Goal: Task Accomplishment & Management: Complete application form

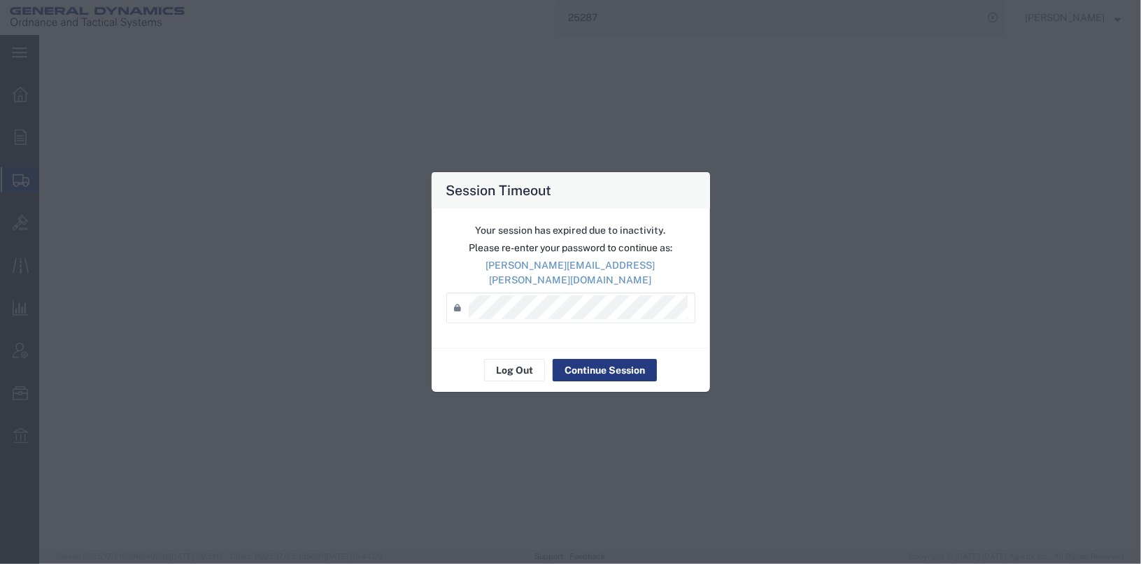
select select "4"
click at [680, 202] on div "Session Timeout" at bounding box center [571, 190] width 279 height 36
click at [512, 365] on button "Log Out" at bounding box center [514, 370] width 61 height 22
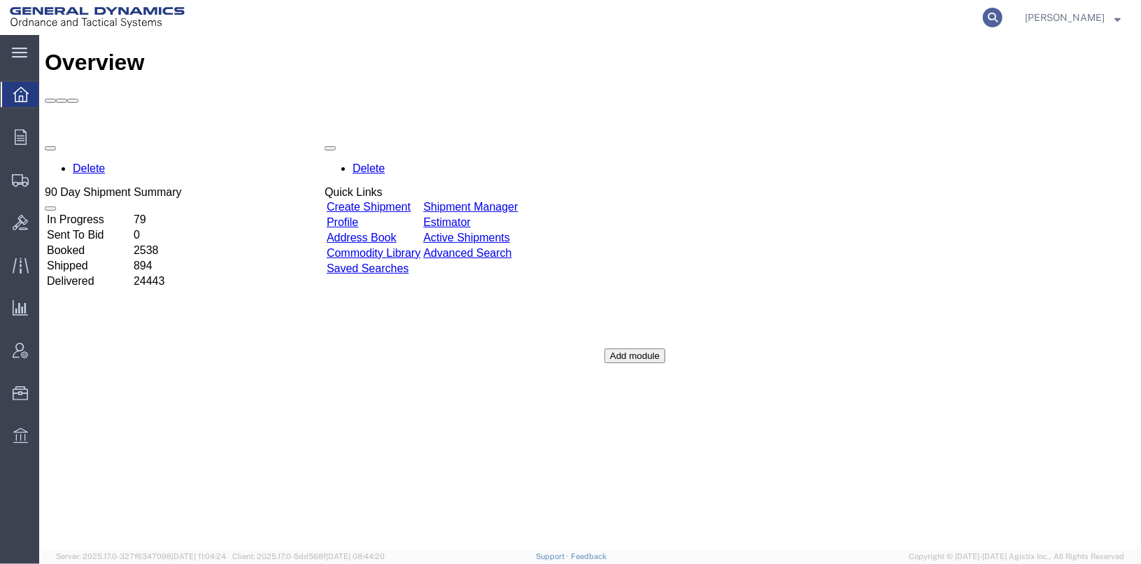
click at [1003, 22] on icon at bounding box center [993, 18] width 20 height 20
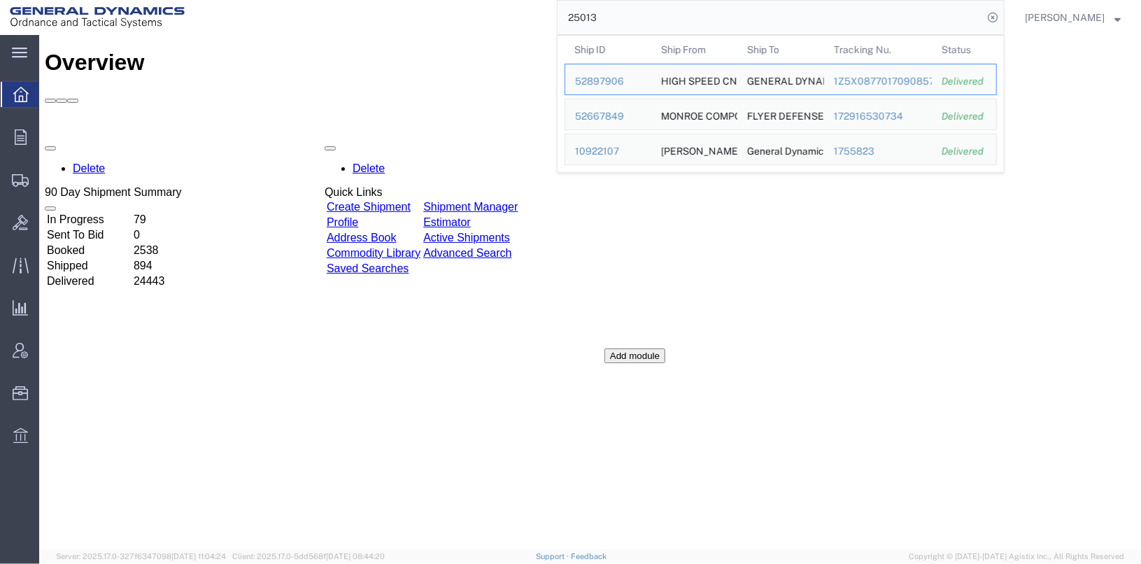
click at [642, 17] on input "25013" at bounding box center [770, 18] width 425 height 34
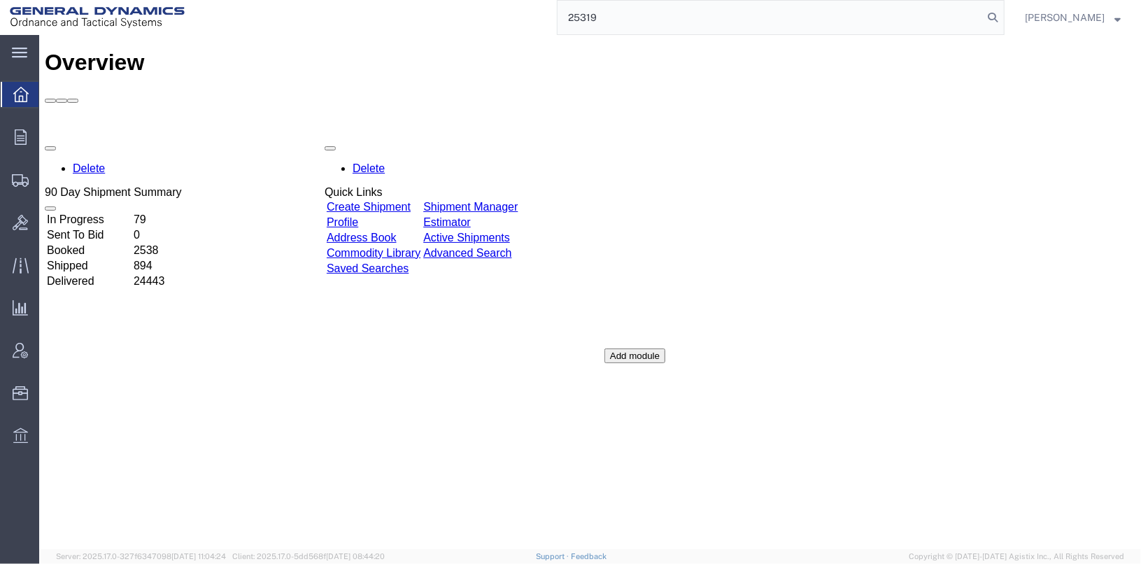
type input "25319"
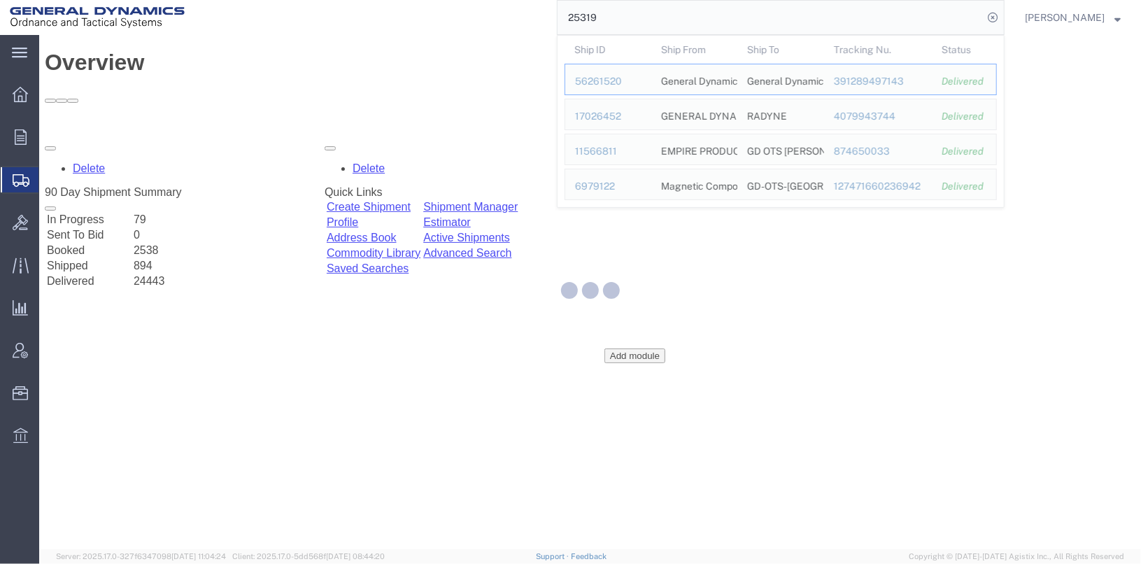
click at [642, 18] on input "25319" at bounding box center [770, 18] width 425 height 34
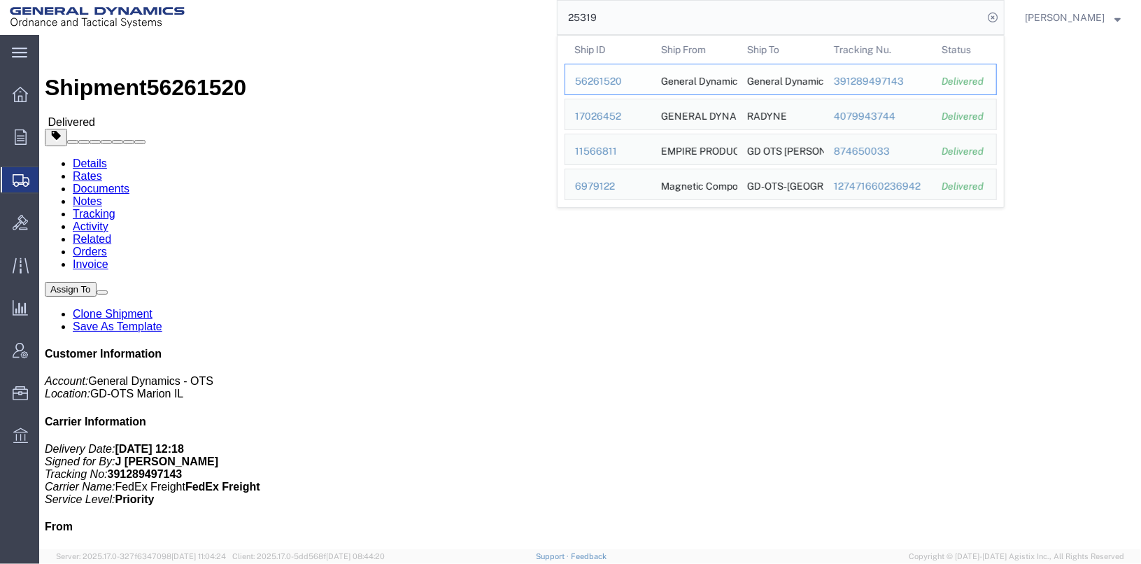
click at [619, 82] on div "56261520" at bounding box center [608, 81] width 66 height 15
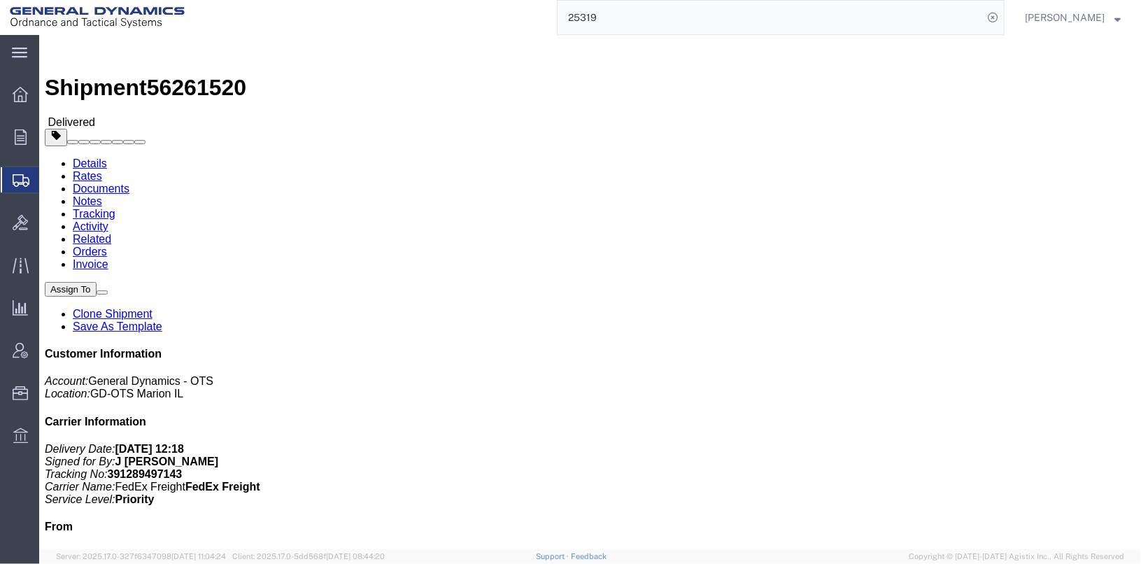
click link "Clone Shipment"
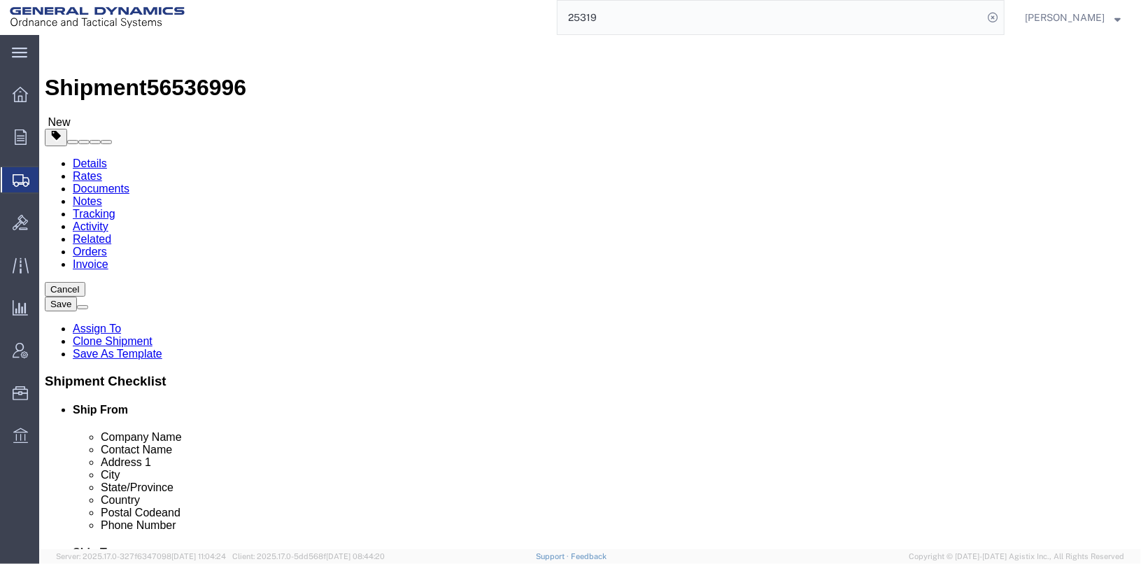
select select
drag, startPoint x: 639, startPoint y: 287, endPoint x: 549, endPoint y: 286, distance: 89.6
click div "Contact Name DILLON GREY"
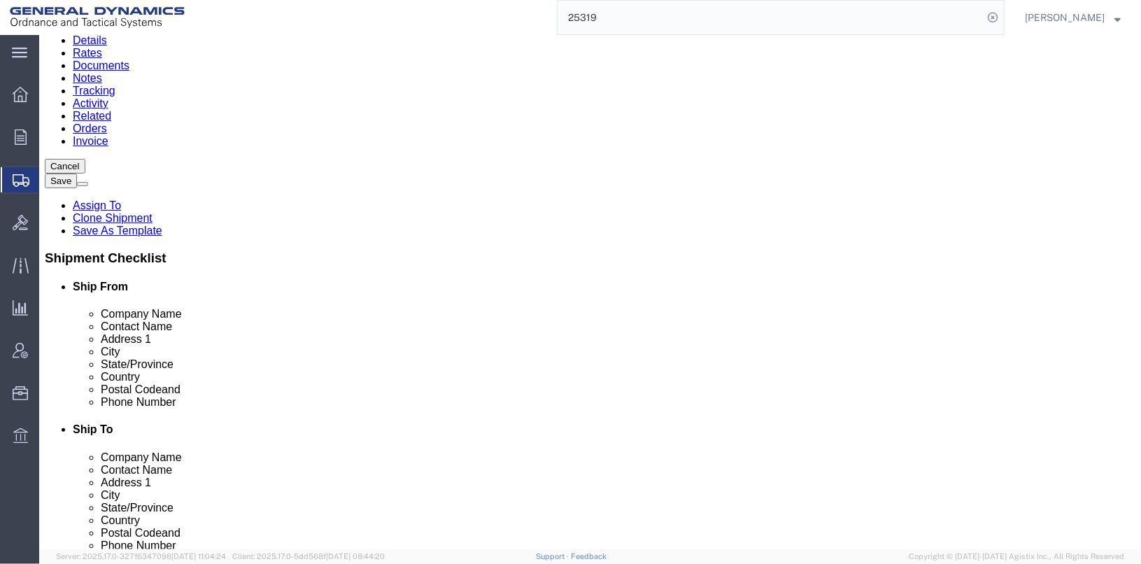
scroll to position [210, 0]
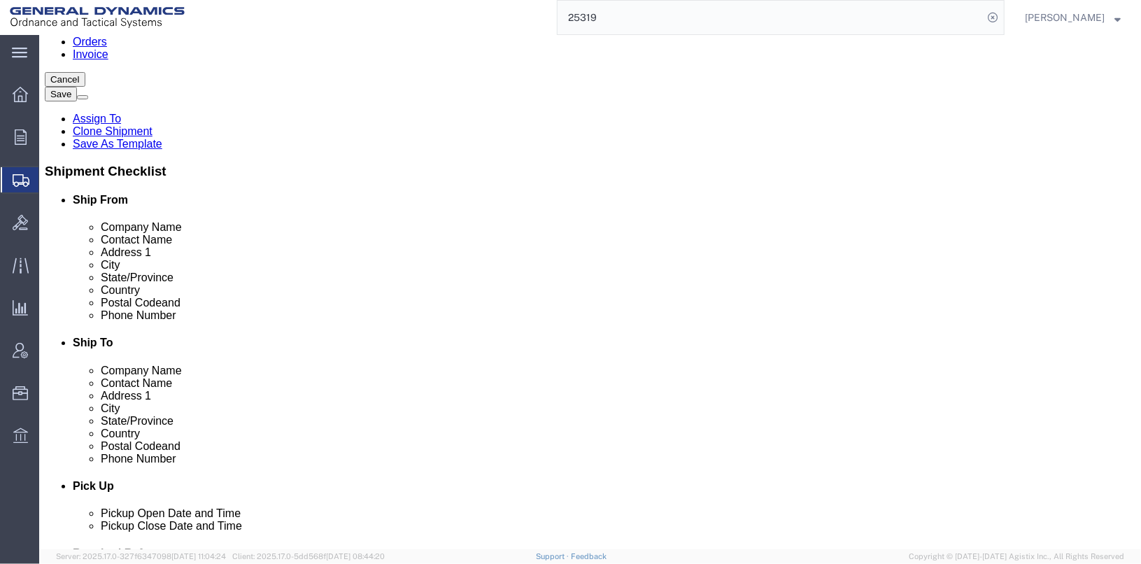
type input "MICHAEL PARKHURST"
drag, startPoint x: 717, startPoint y: 292, endPoint x: 572, endPoint y: 297, distance: 144.2
click input "heather.swain@gd-ots.com"
click label
click input "checkbox"
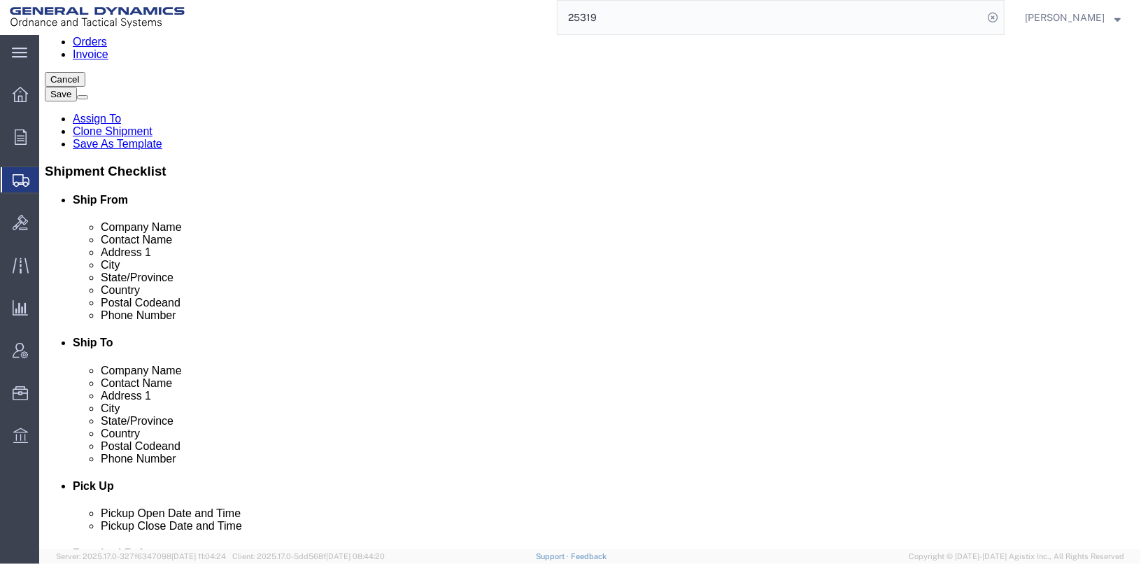
checkbox input "true"
click input "850-577-2057"
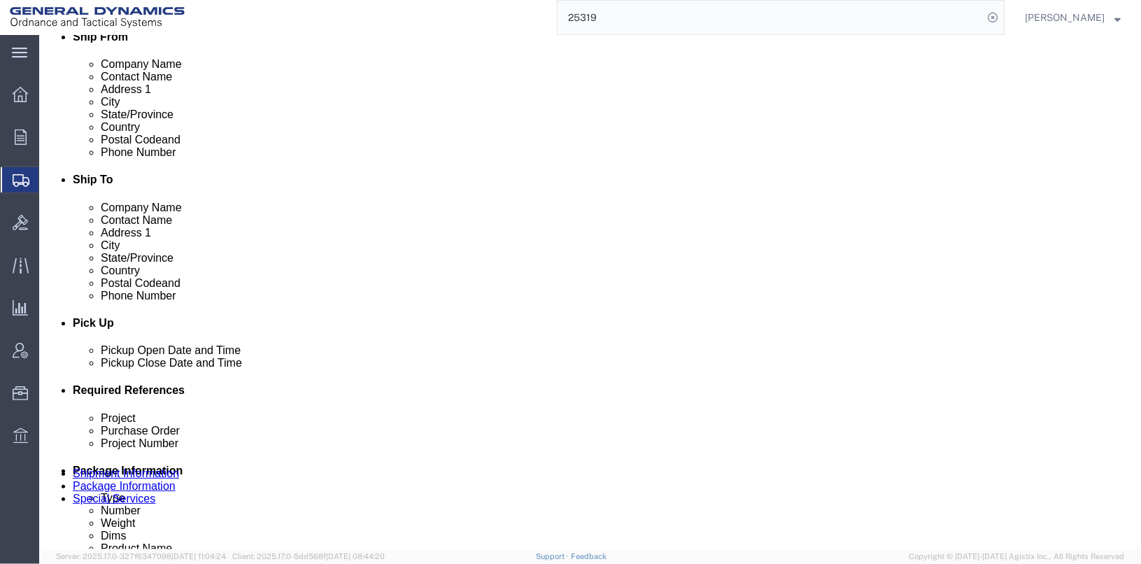
scroll to position [560, 0]
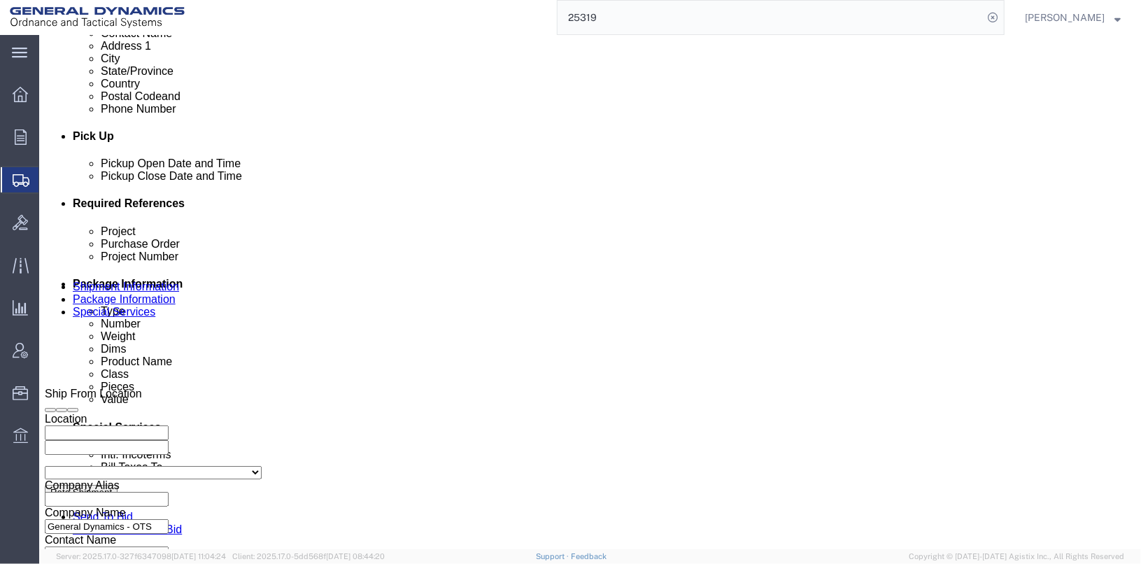
type input "850-577-2270"
click input "25319"
type input "25378"
click input "201A0277"
drag, startPoint x: 220, startPoint y: 312, endPoint x: 142, endPoint y: 307, distance: 78.5
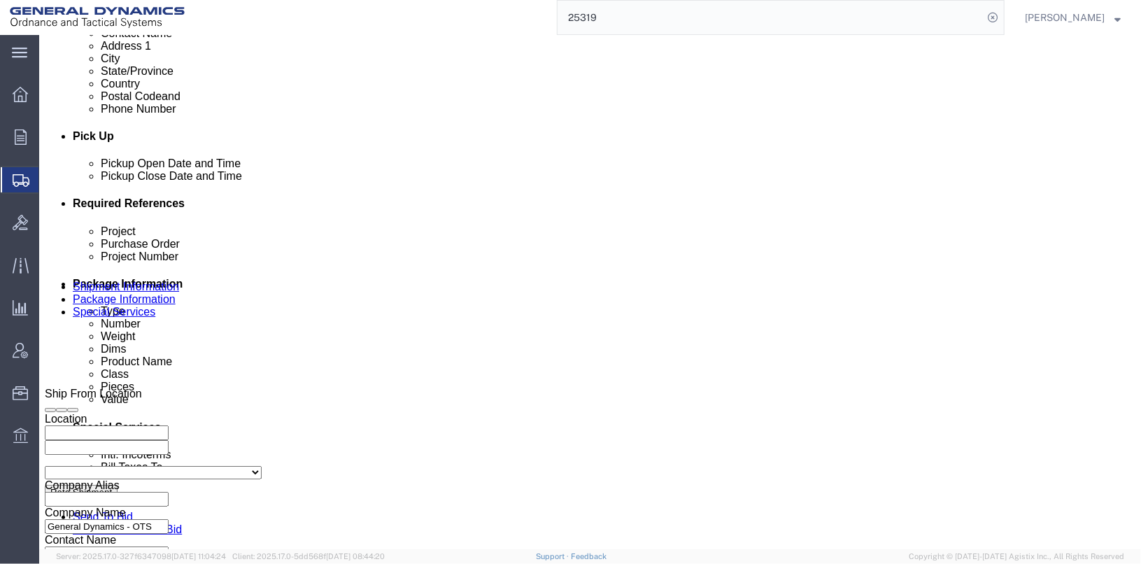
click div "Project 201D0226"
type input "201D0226"
click input "201A0277"
type input "2"
paste input "201D0226"
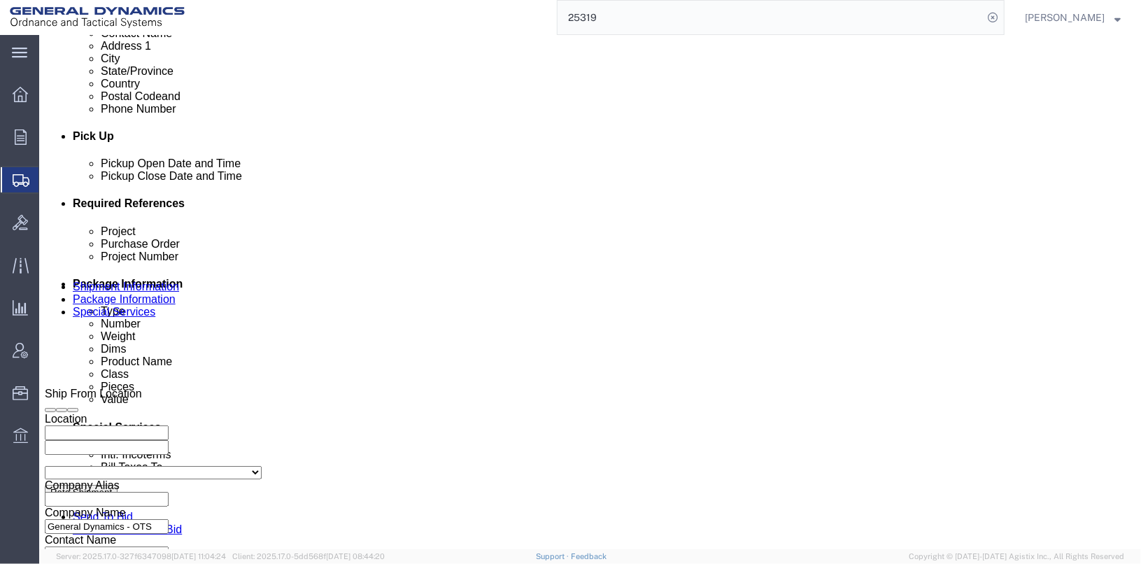
type input "201D0226"
drag, startPoint x: 733, startPoint y: 312, endPoint x: 663, endPoint y: 307, distance: 70.2
click div "Project Number 201A0277"
paste input "201D0226"
type input "201D0226"
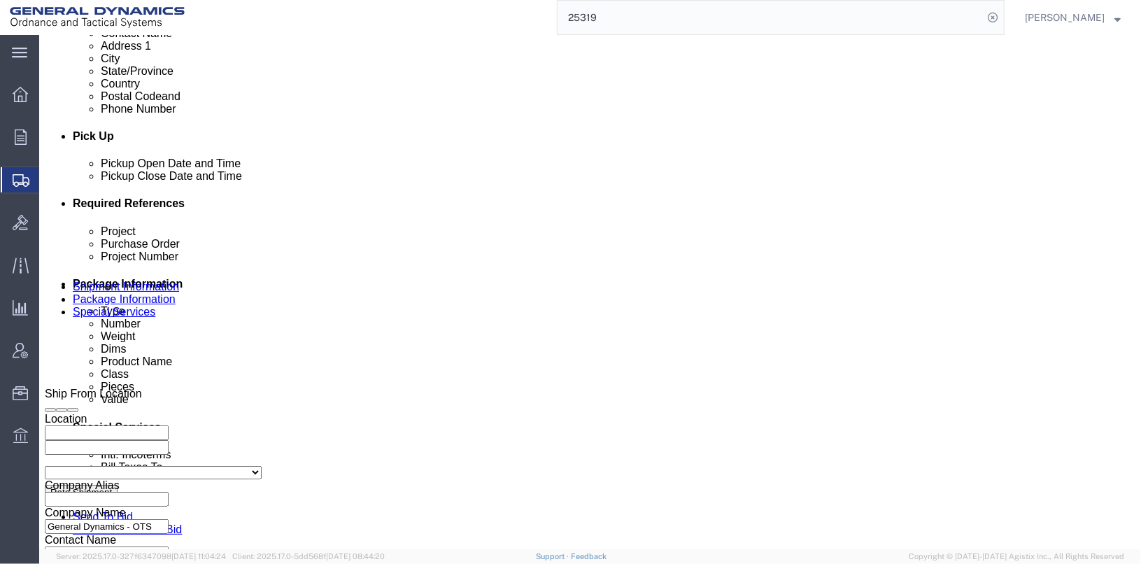
drag, startPoint x: 477, startPoint y: 309, endPoint x: 392, endPoint y: 304, distance: 84.8
click div "Purchase Order 201D0226"
type input "N/A"
click div "Project 201D0226 Purchase Order N/A Project Number 201D0226 Select Account Type…"
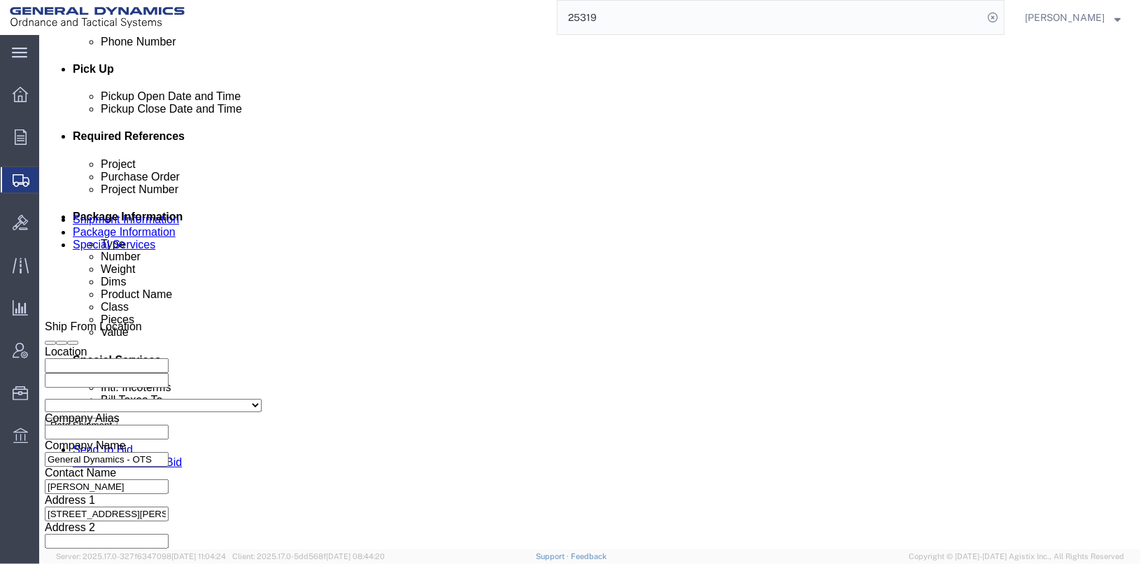
scroll to position [722, 0]
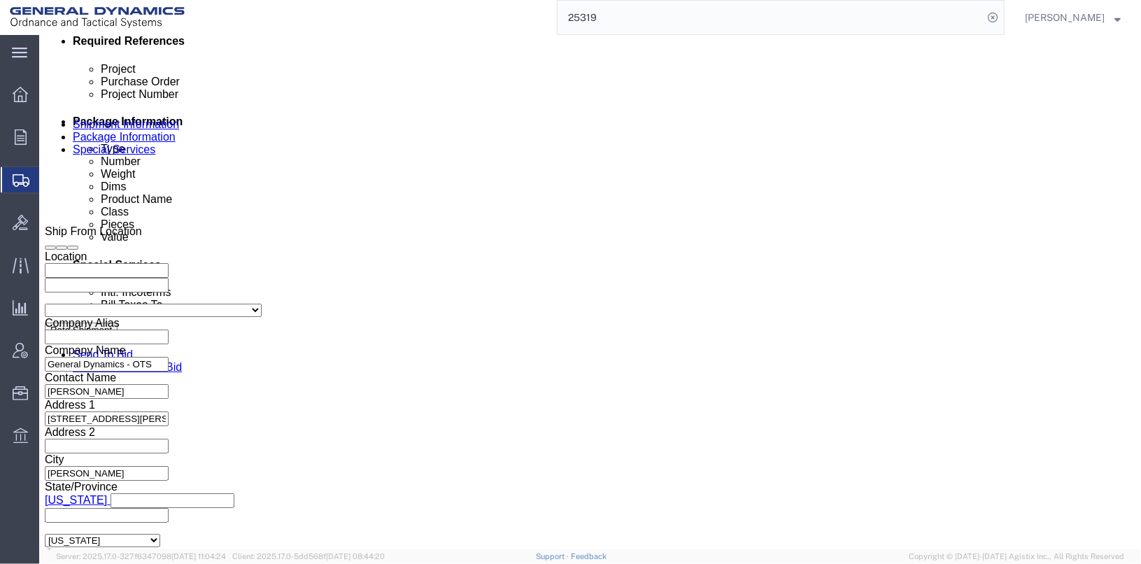
click button "Continue"
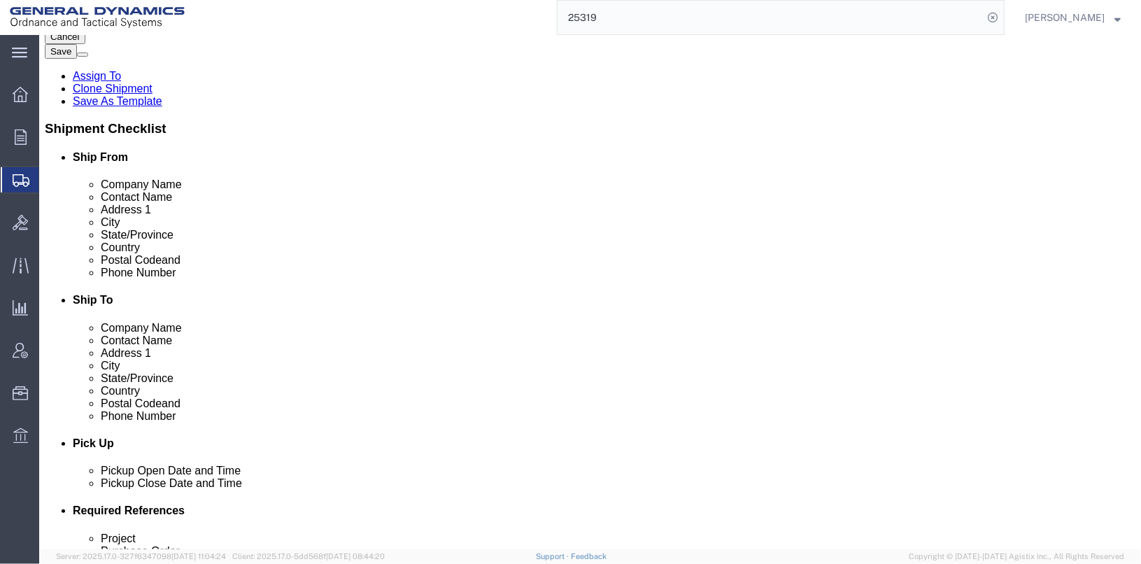
scroll to position [255, 0]
click link "Delete this content"
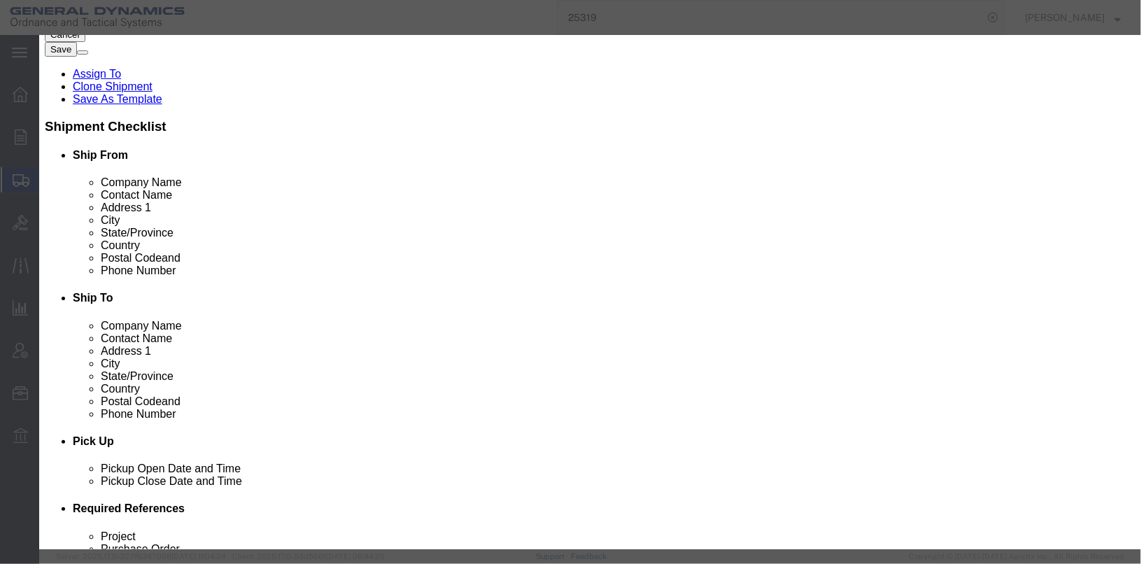
click button "Yes"
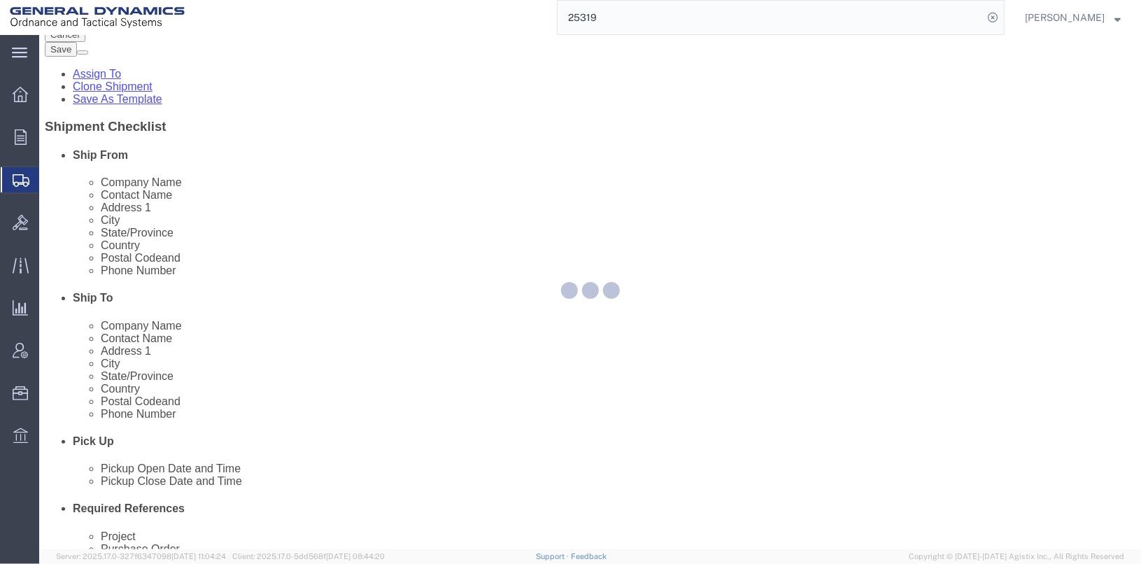
scroll to position [154, 0]
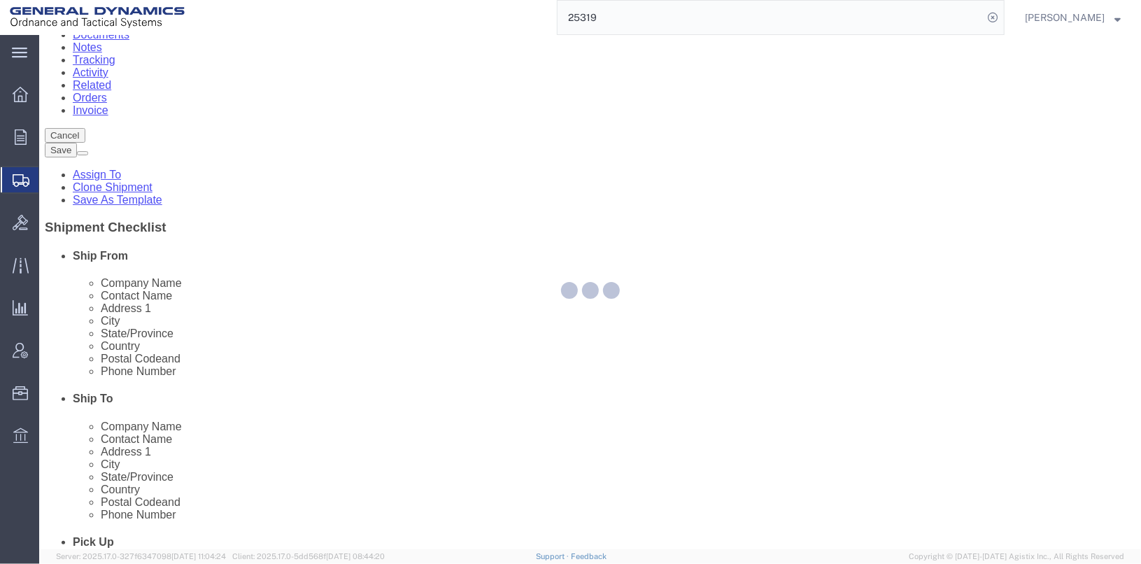
select select "SKID"
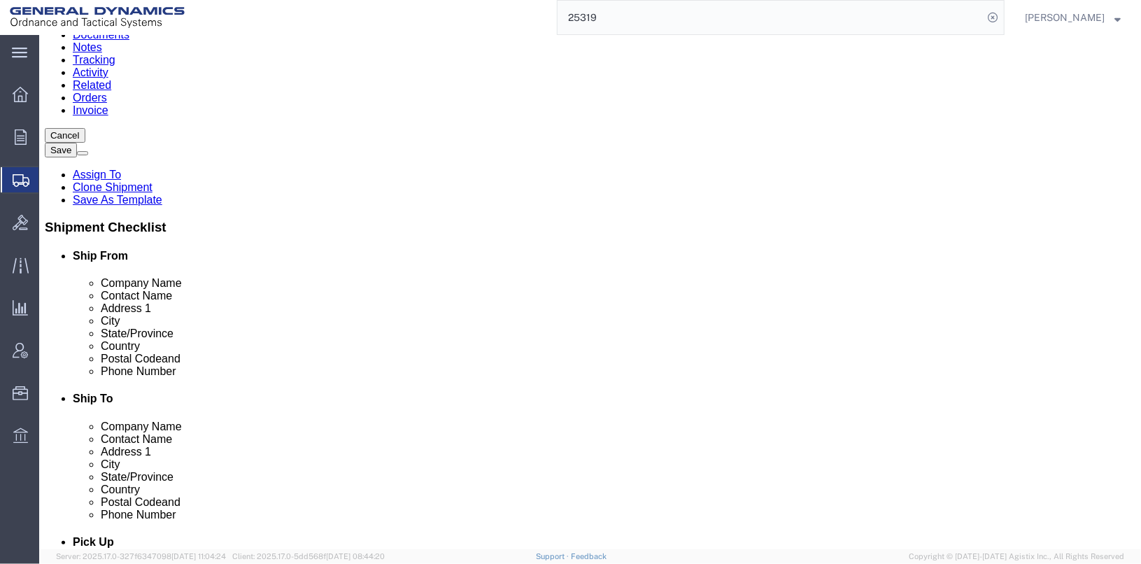
click link "Delete this content"
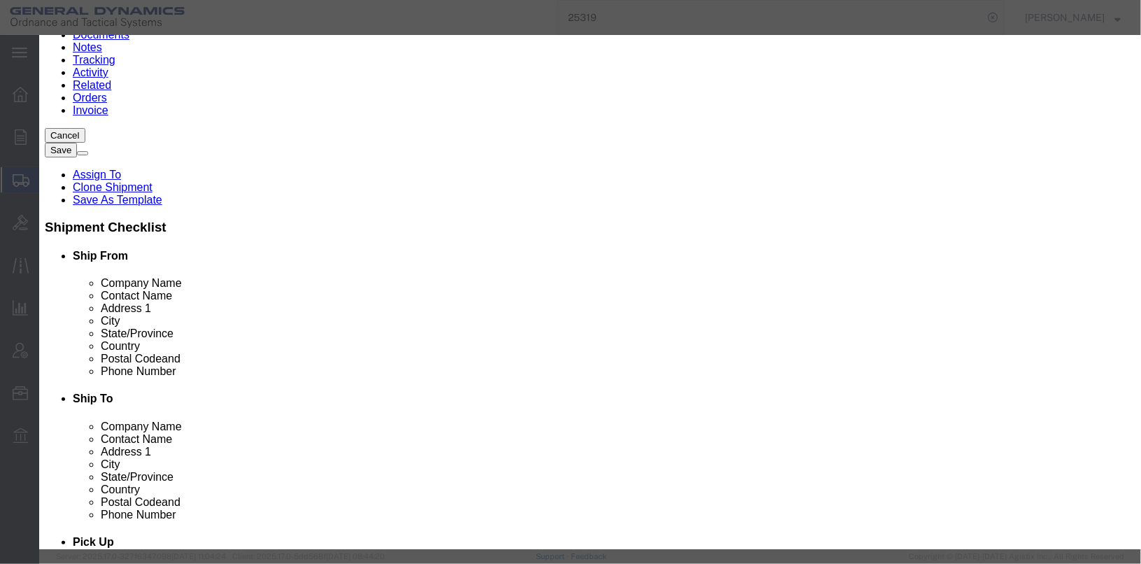
click button "Yes"
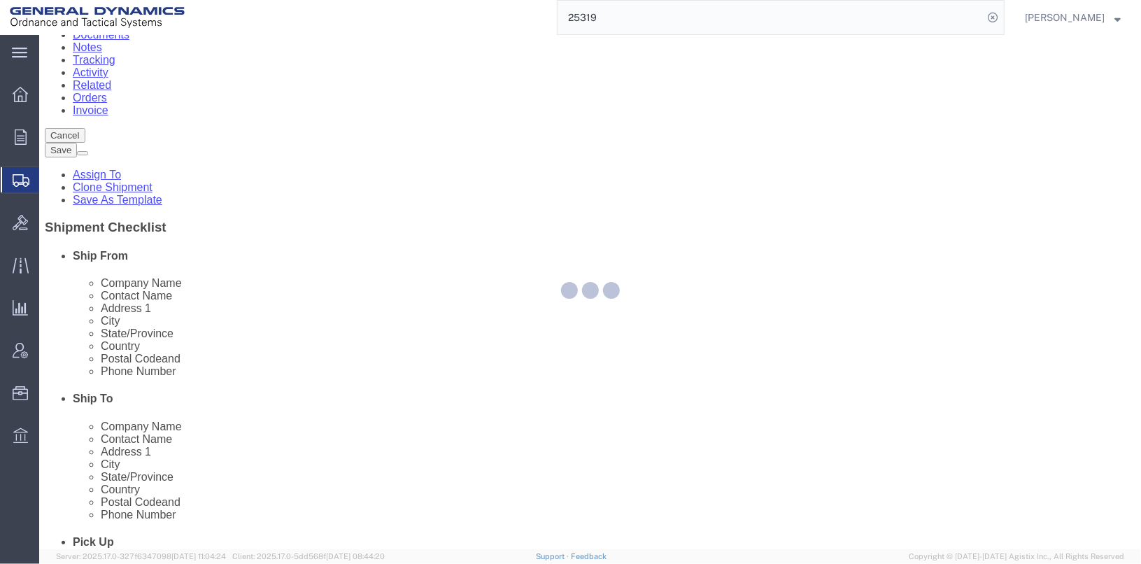
scroll to position [40, 0]
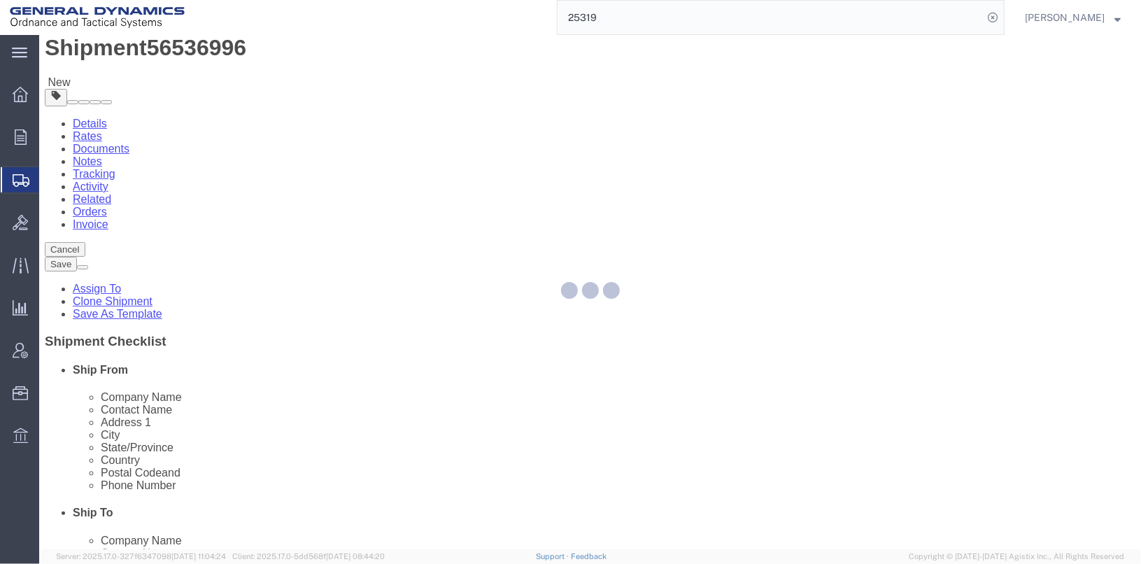
select select "SKID"
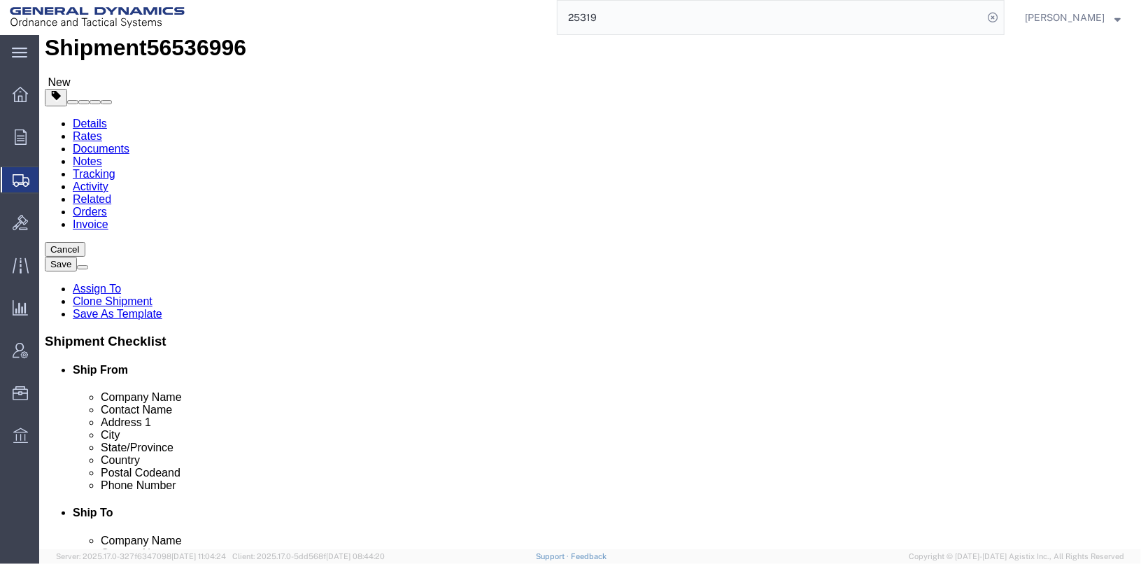
drag, startPoint x: 190, startPoint y: 318, endPoint x: 141, endPoint y: 323, distance: 49.2
click div "Weight 393.00 Select kgs lbs Ship. t°"
type input "235"
click div "Pieces: 500.00 Each Total value: 100.00 USD"
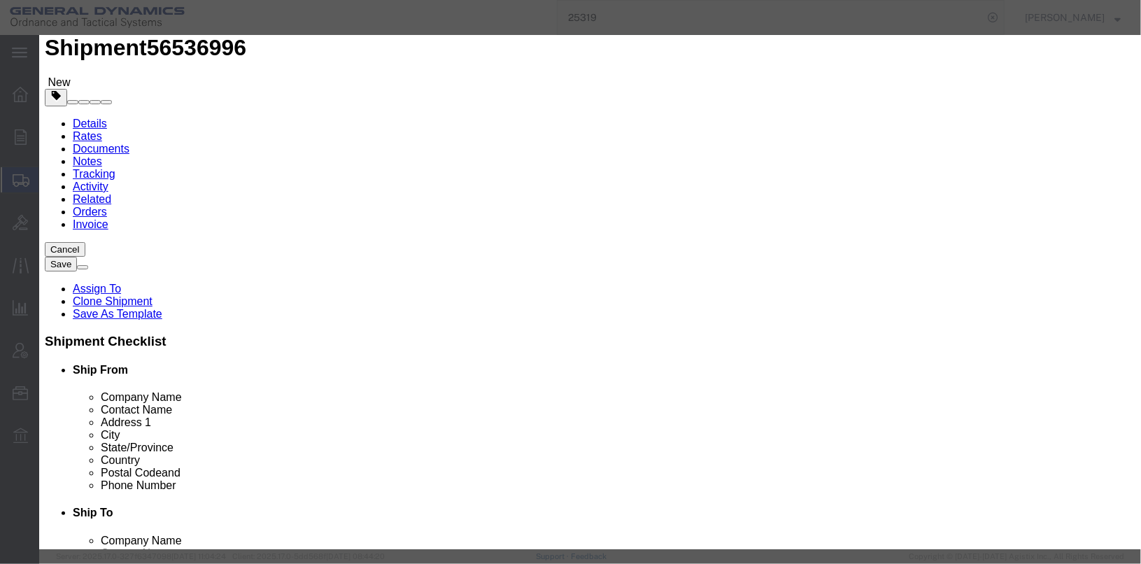
click input "20MM PRIMED CASE, CARTRIDGE"
type input "25MM PRIMED CASE, CARTRIDGE"
drag, startPoint x: 342, startPoint y: 129, endPoint x: 267, endPoint y: 132, distance: 75.6
click div "Pieces 500.00 Select Bag Barrels 100Board Feet Bottle Box Blister Pack Carats C…"
type input "420"
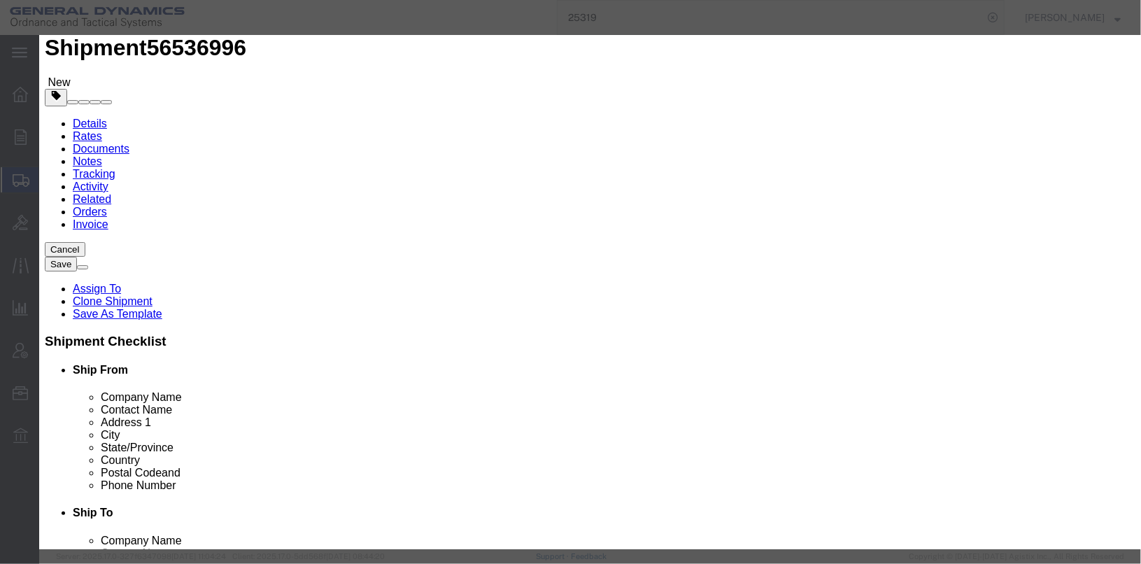
type input "84"
click label "Class"
click textarea "20MM PRIMED CASE, CARTRIDGE 5 BOXES@100 EA LOT#MGD22J001-005"
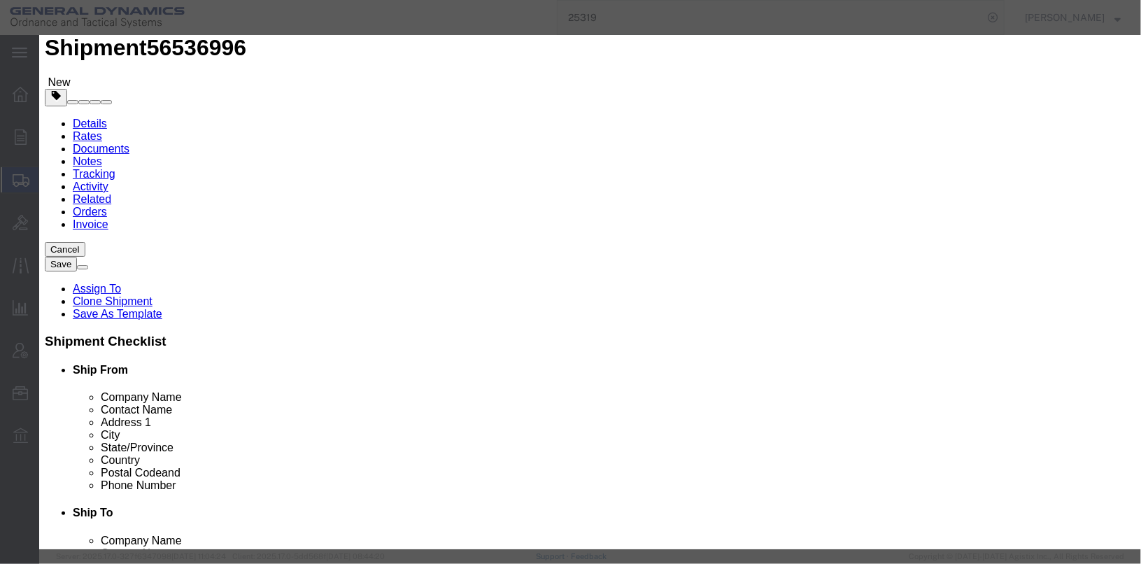
scroll to position [13, 0]
drag, startPoint x: 787, startPoint y: 122, endPoint x: 678, endPoint y: 122, distance: 108.5
click div "20MM PRIMED CASE, CARTRIDGE 5 BOXES@100 EA LOT#MGD22J001-005"
click textarea "20MM PRIMED CASE, CARTRIDGE 5 BOXES@100 EA LOT#MGD22J001-005"
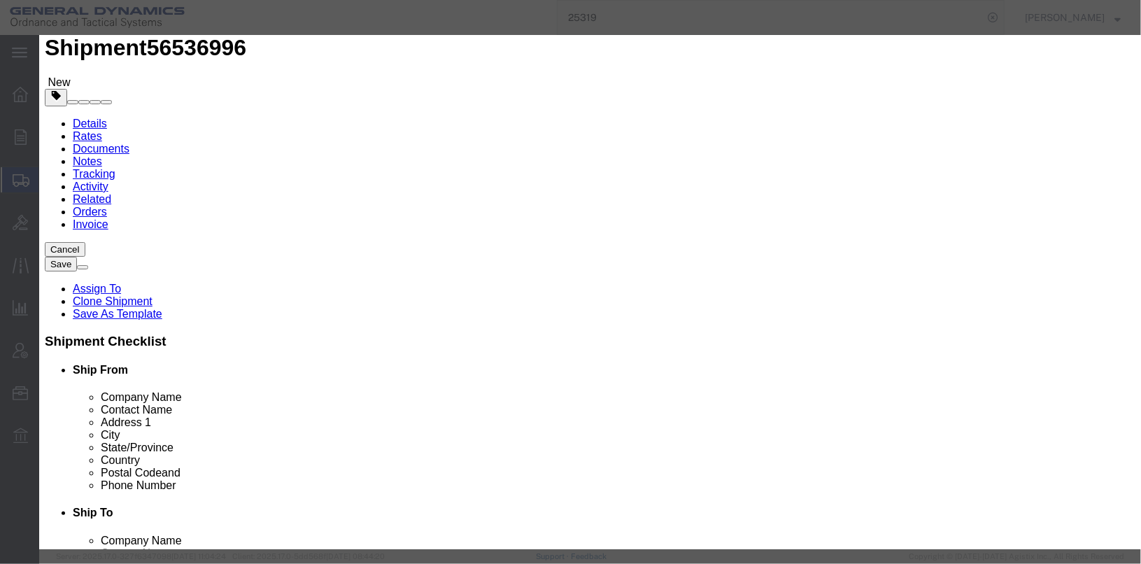
scroll to position [45, 0]
type textarea "25MM PRIMED CASE, CARTRIDGE 7 BOXES@60 EA LOT#"
click button "Save & Close"
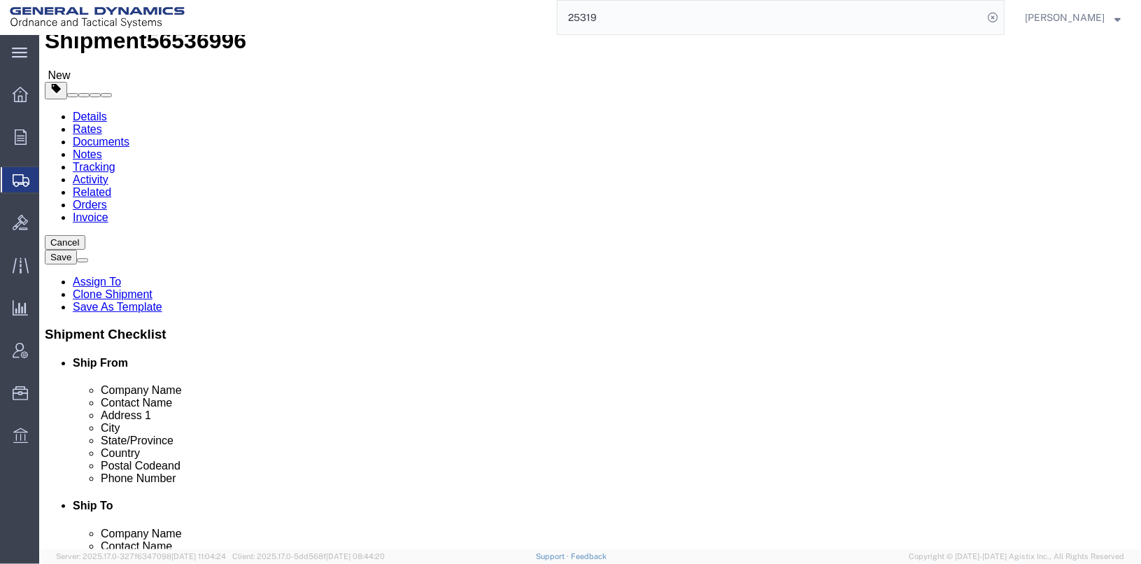
scroll to position [0, 0]
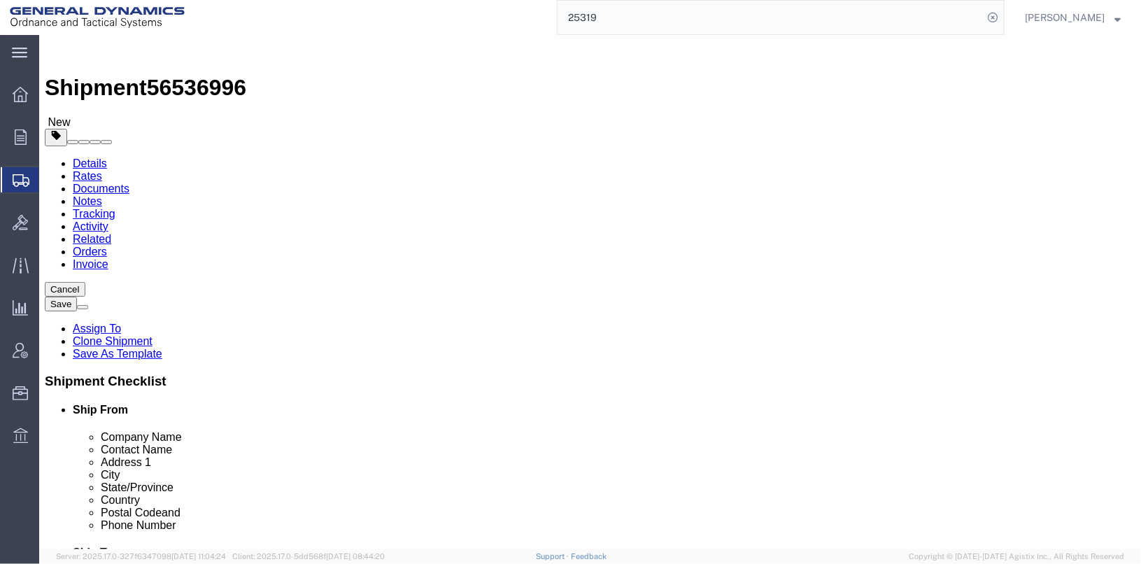
click dd "420.00 Each"
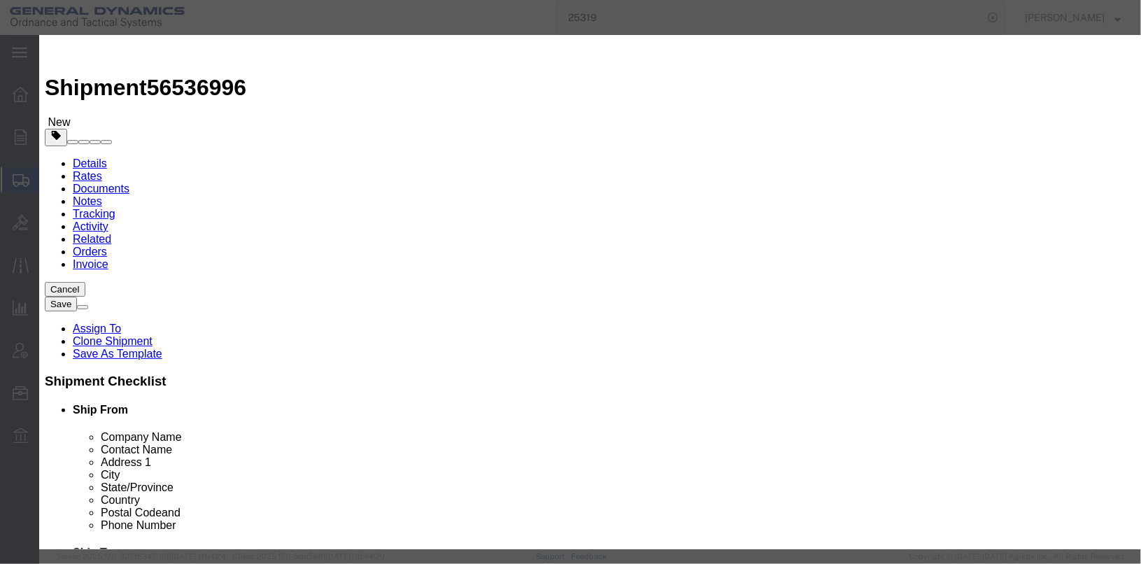
click input "25MM PRIMED CASE, CARTRIDGE"
type input "25MM PRIMED CASES"
click textarea "25MM PRIMED CASE, CARTRIDGE 7 BOXES@60 EA LOT#"
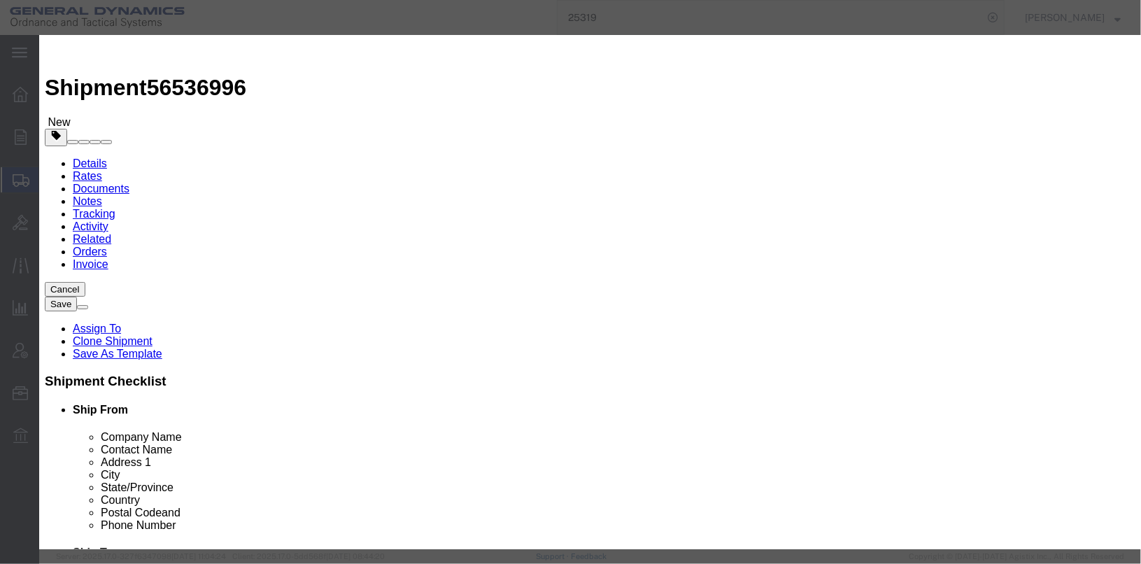
type textarea "25MM PRIMED CASES 7 BOXES@60 EA LOT# ACN18H007-221"
click button "Save & Close"
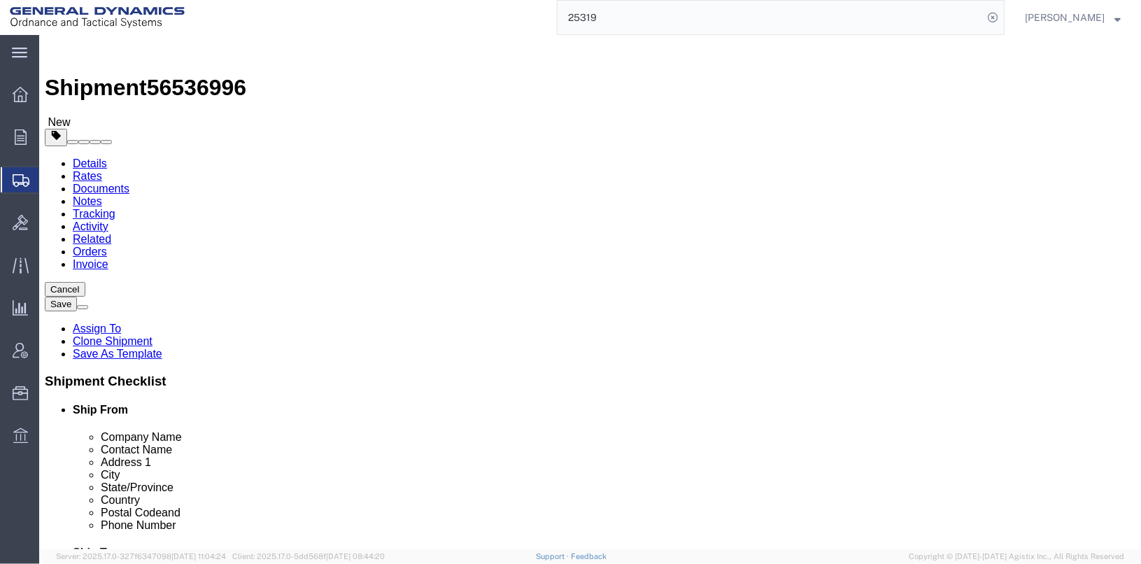
click dd "84.00 USD"
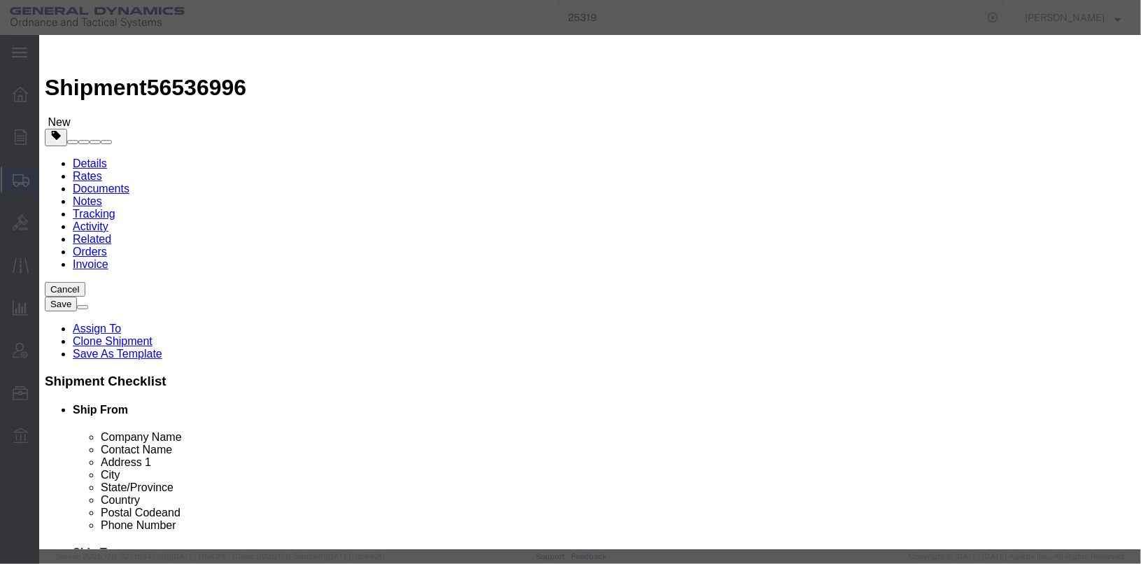
drag, startPoint x: 362, startPoint y: 246, endPoint x: 307, endPoint y: 234, distance: 56.5
click div "Product Name 25MM PRIMED CASES Pieces 420.00 Select Bag Barrels 100Board Feet B…"
click button "Save & Close"
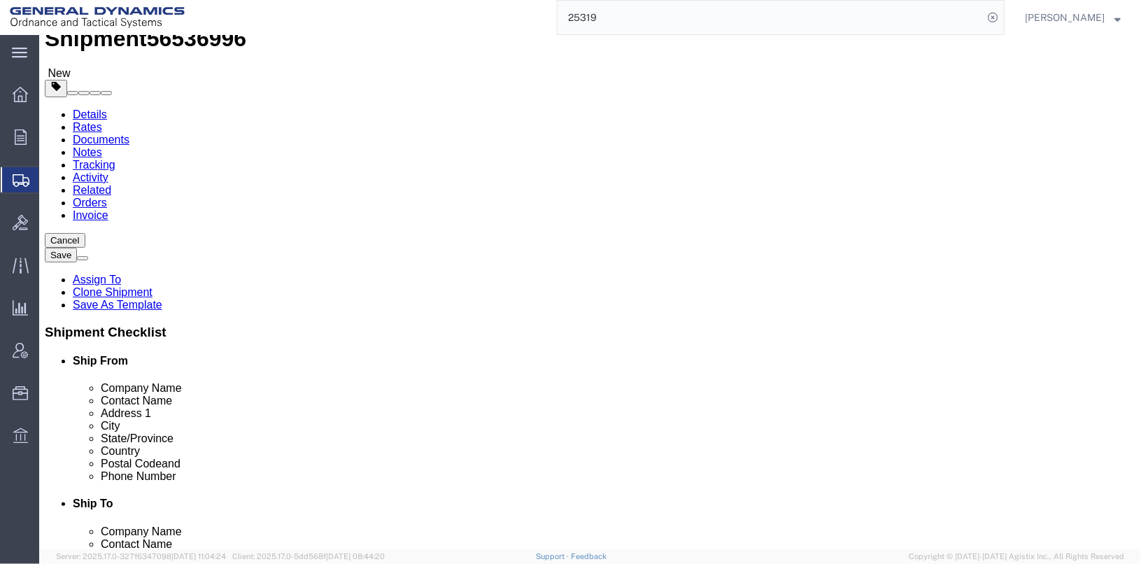
scroll to position [120, 0]
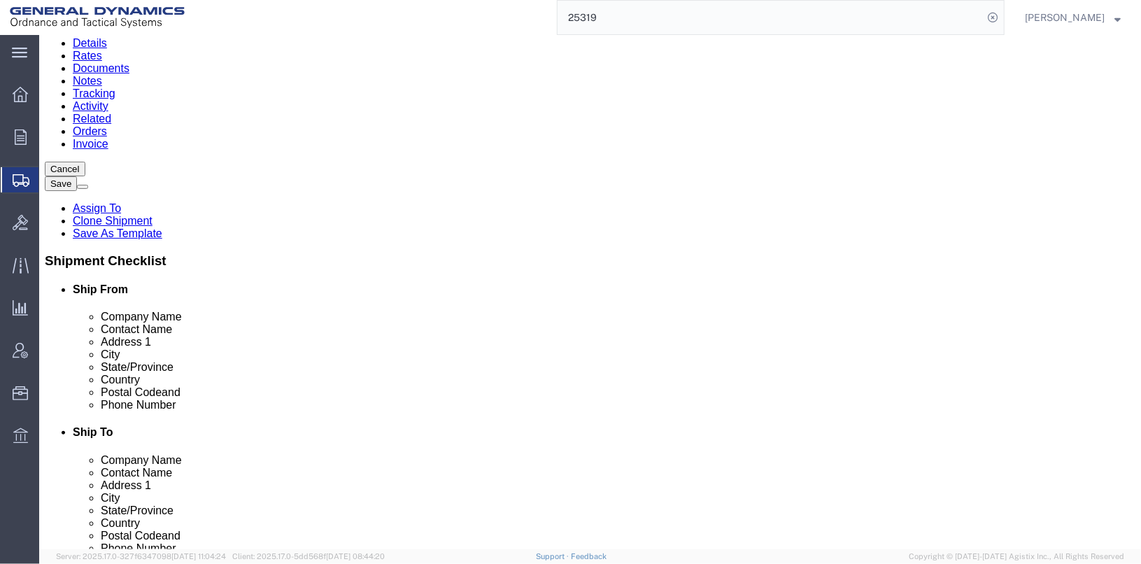
click button "Continue"
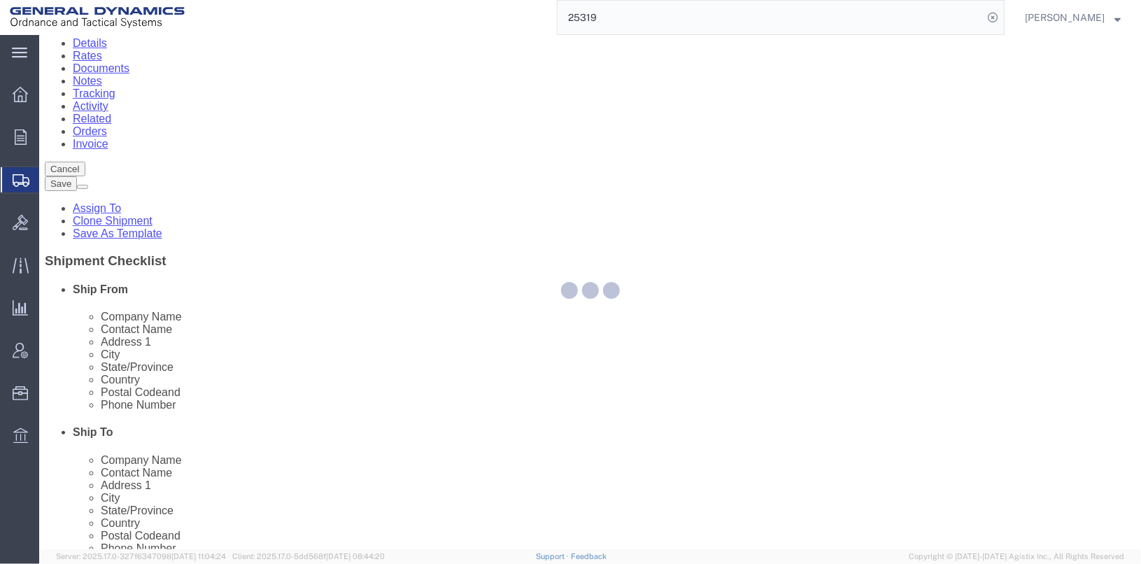
select select
select select "DEPARTMENT"
select select "1763975"
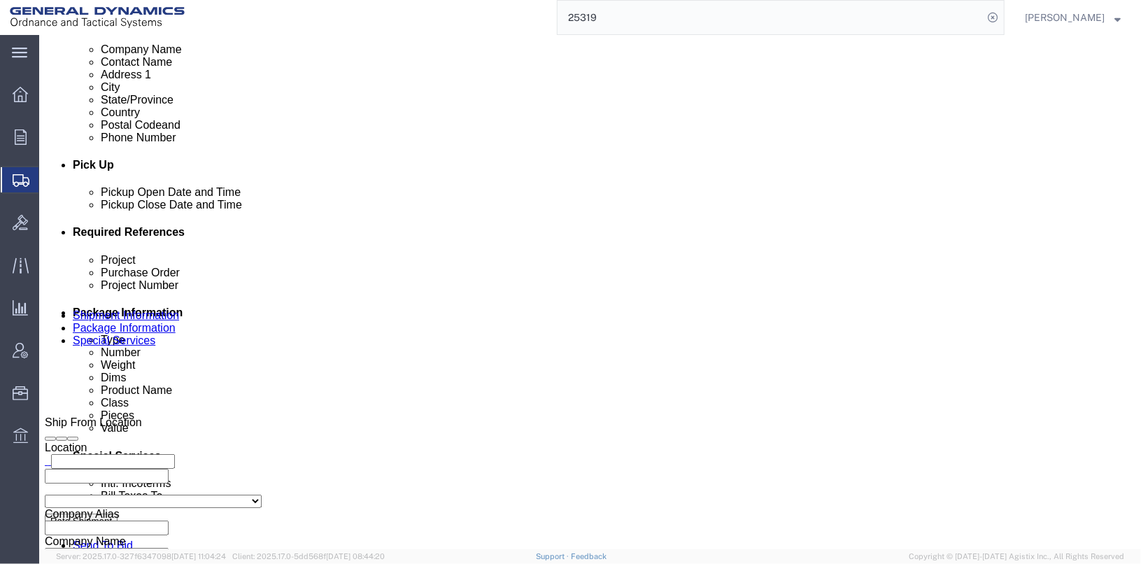
scroll to position [541, 0]
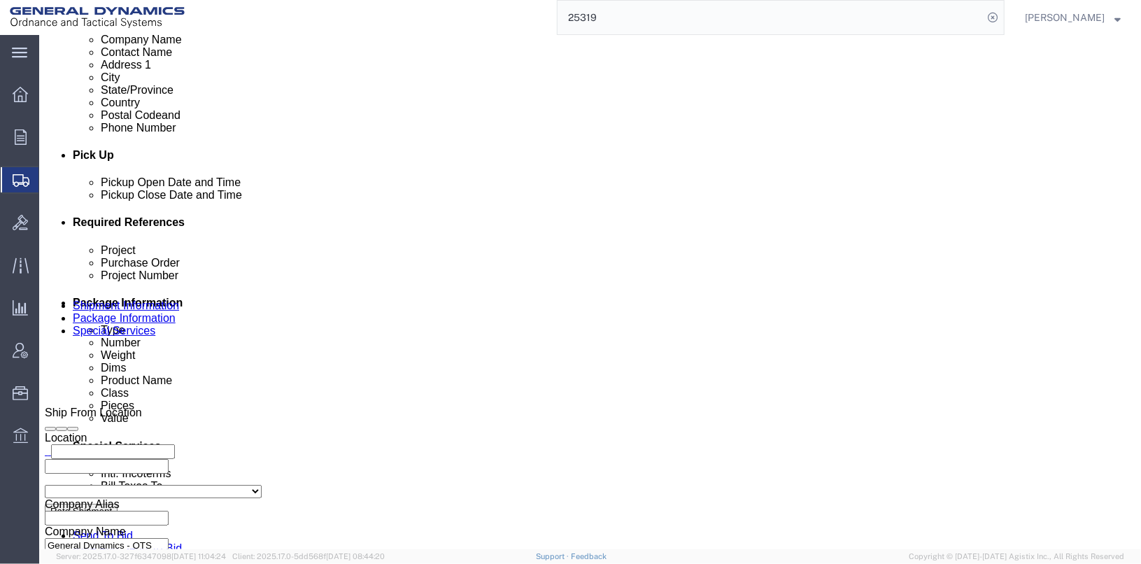
click select "Select Recipient Account Sender/Shipper Third Party Account"
select select "SHIP"
click select "Select Recipient Account Sender/Shipper Third Party Account"
click button "Rate Shipment"
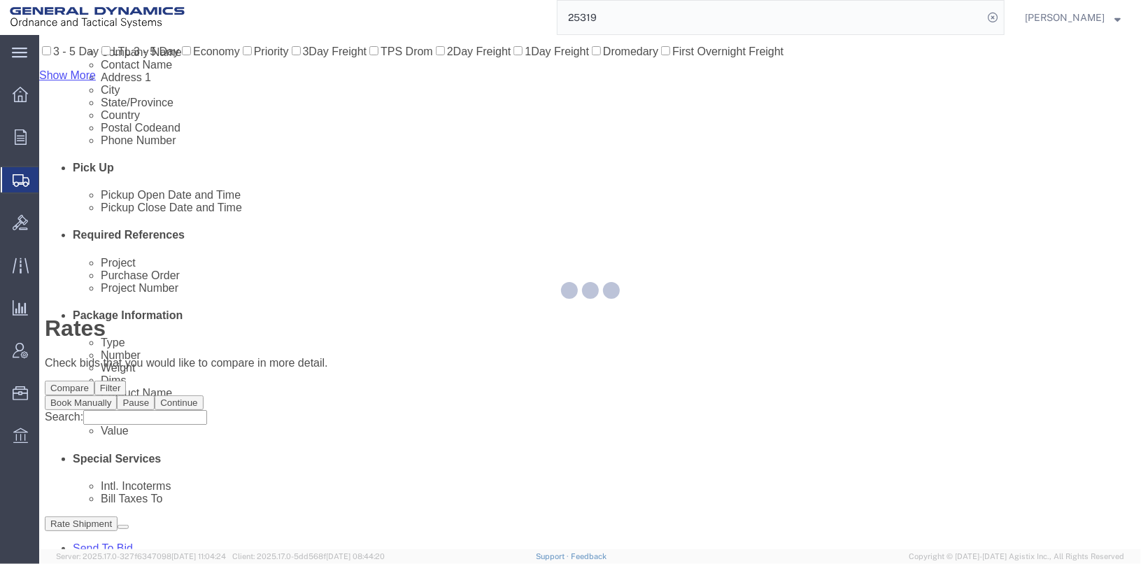
scroll to position [19, 0]
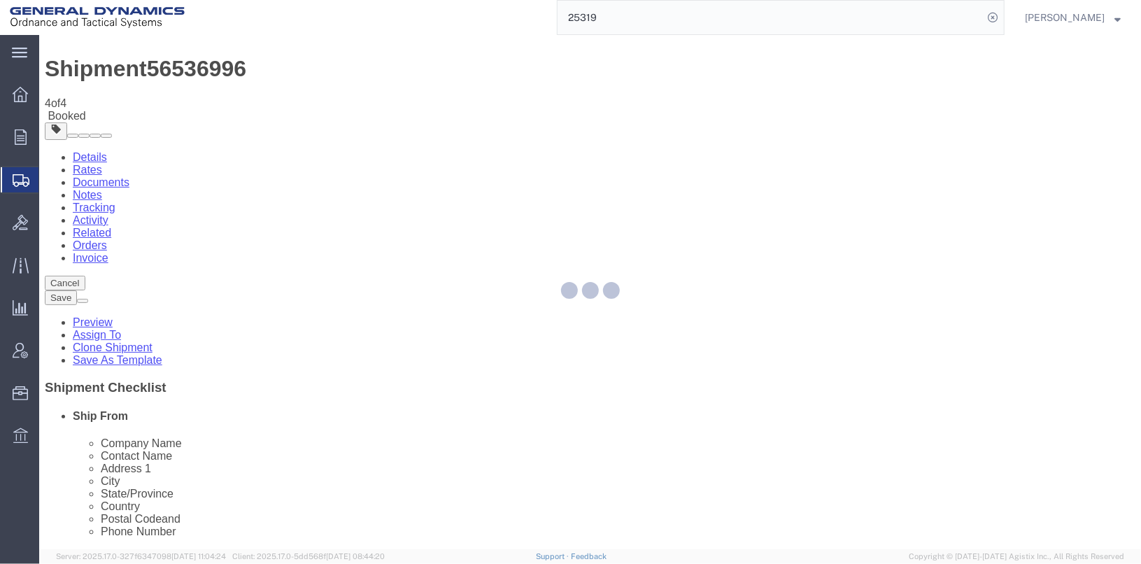
scroll to position [0, 0]
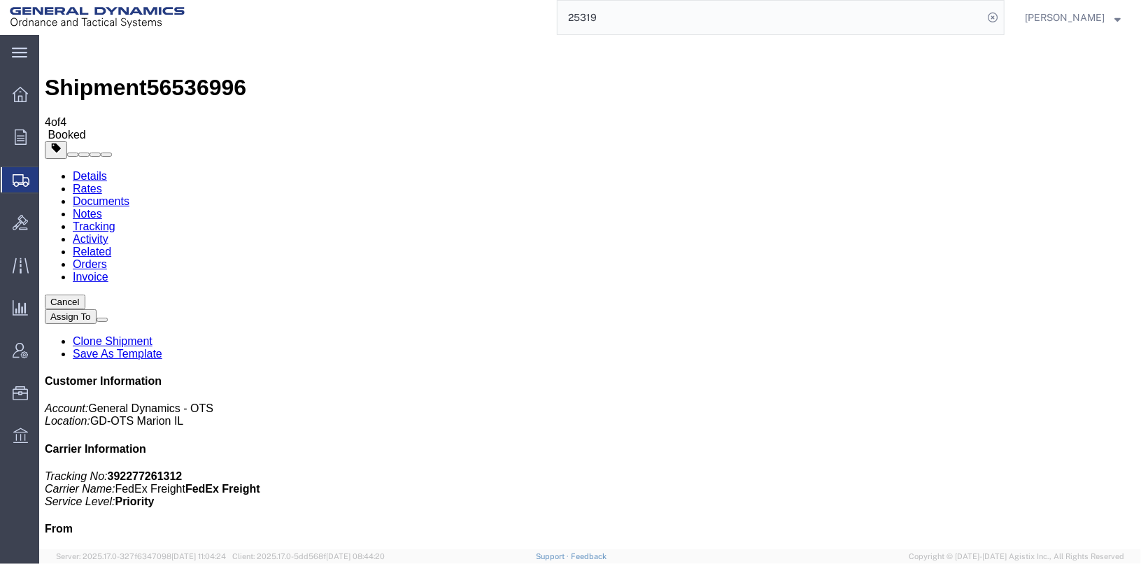
checkbox input "true"
select select "2"
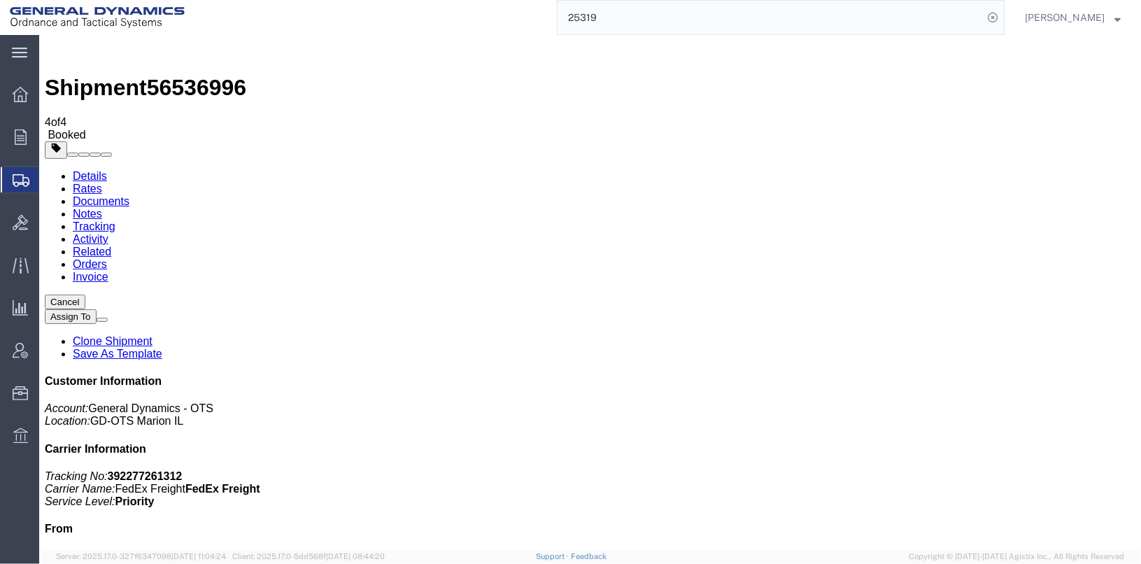
select select "2"
click at [75, 169] on link "Details" at bounding box center [89, 175] width 34 height 12
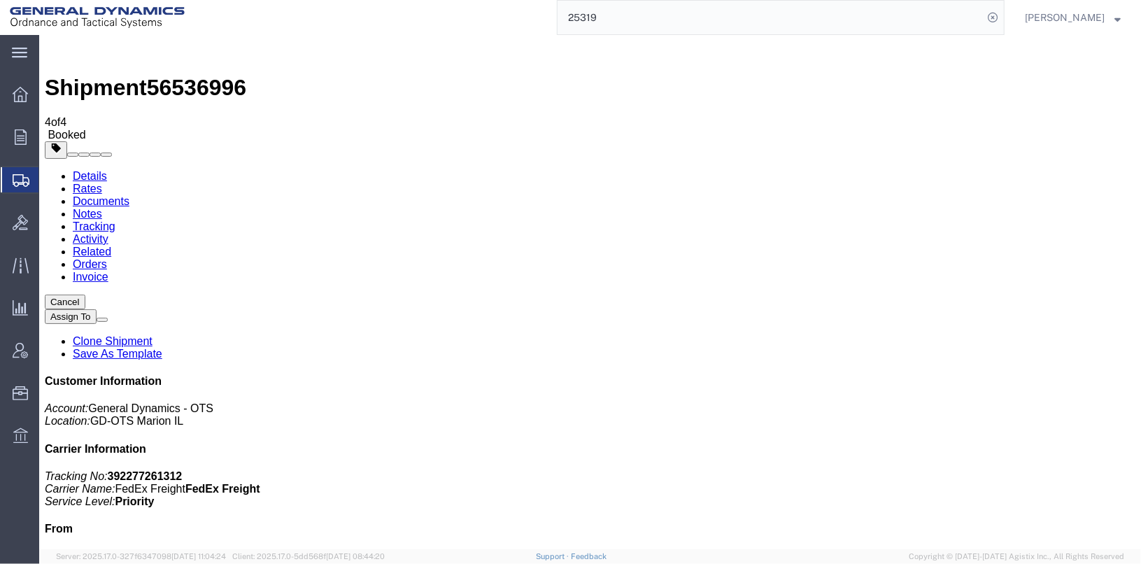
click link "Schedule pickup request"
